Goal: Navigation & Orientation: Find specific page/section

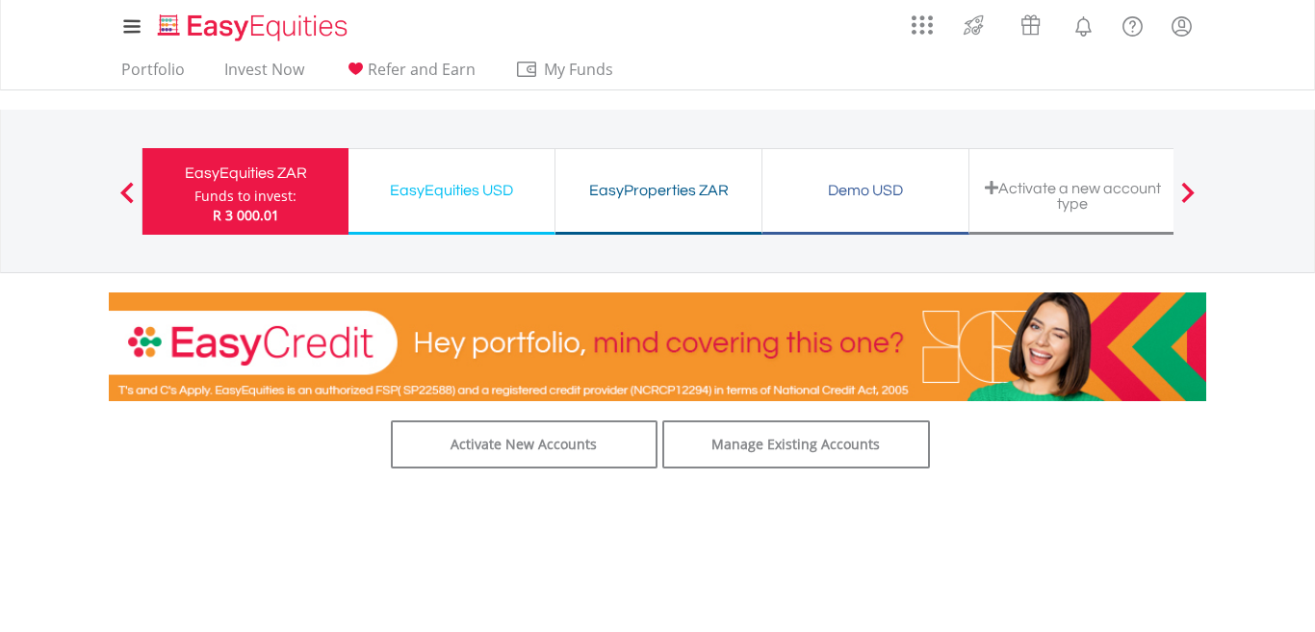
click at [485, 196] on div "EasyEquities USD" at bounding box center [451, 190] width 183 height 27
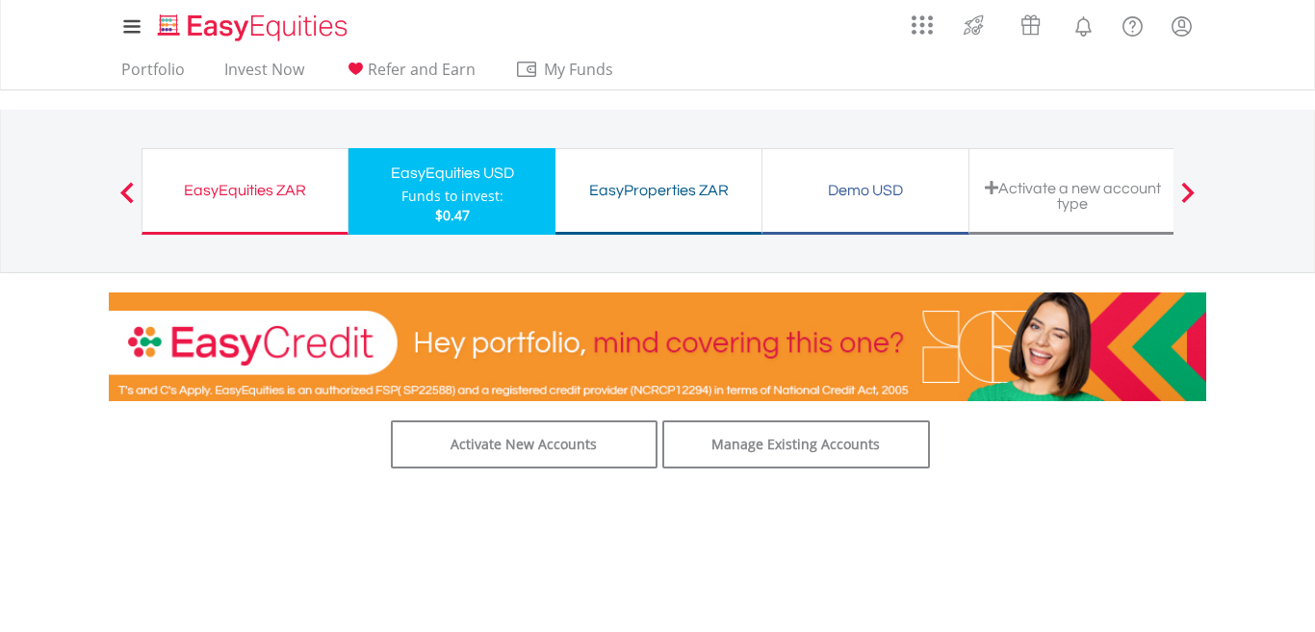
click at [267, 201] on div "EasyEquities ZAR" at bounding box center [245, 190] width 182 height 27
